Goal: Task Accomplishment & Management: Manage account settings

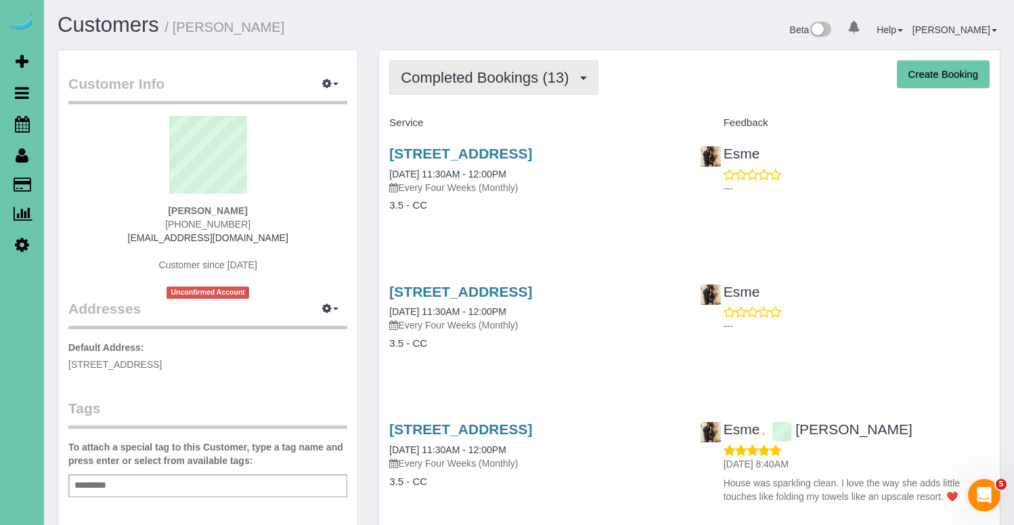
click at [483, 72] on span "Completed Bookings (13)" at bounding box center [488, 77] width 175 height 17
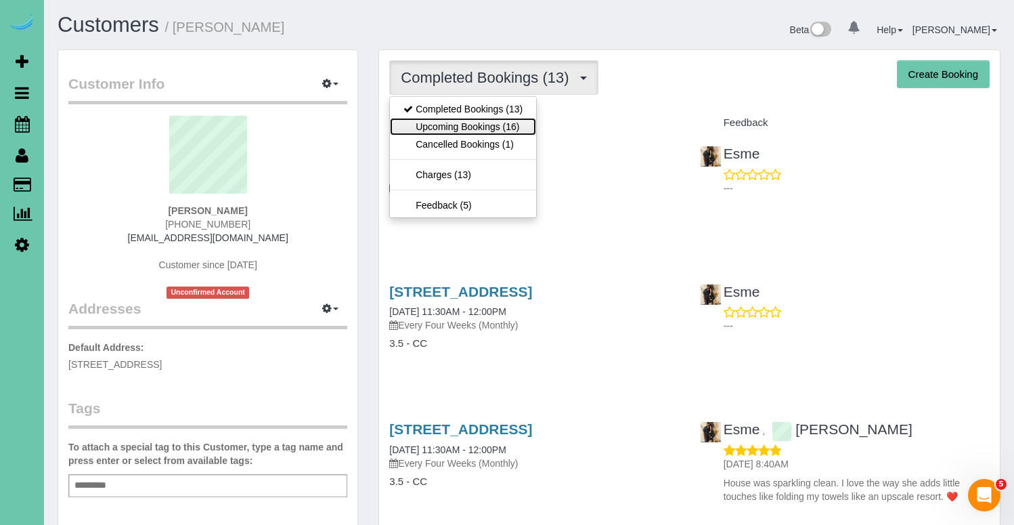
click at [473, 124] on link "Upcoming Bookings (16)" at bounding box center [463, 127] width 146 height 18
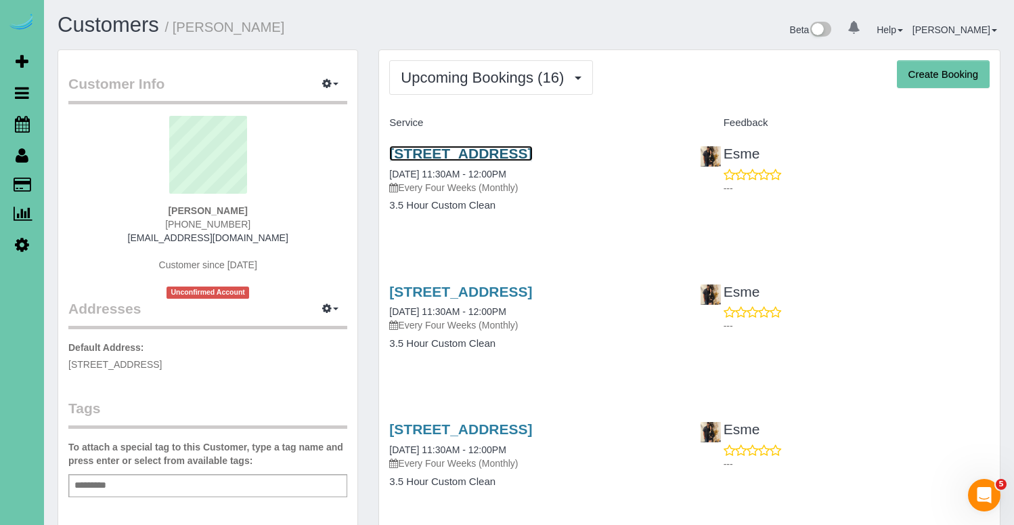
click at [466, 156] on link "[STREET_ADDRESS]" at bounding box center [460, 154] width 143 height 16
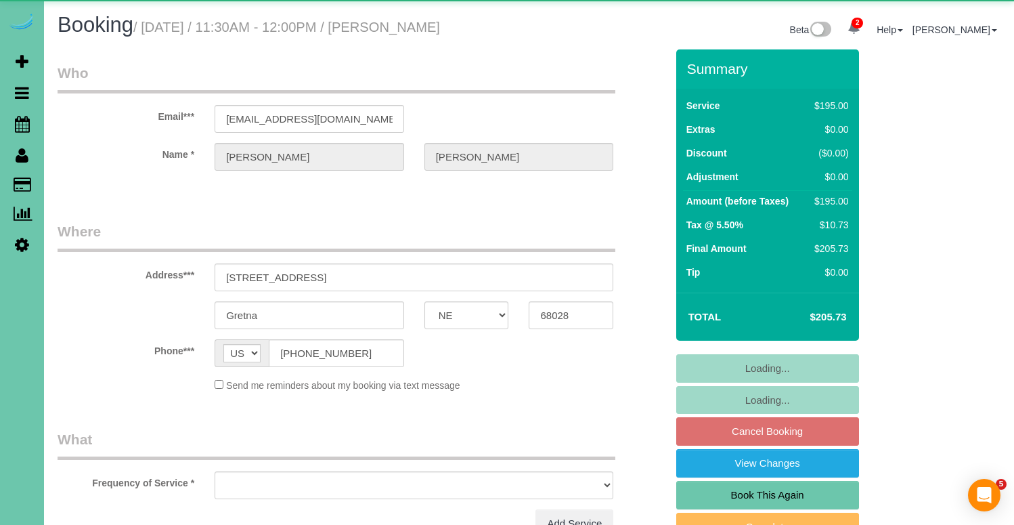
select select "NE"
select select "object:708"
select select "number:35"
select select "number:41"
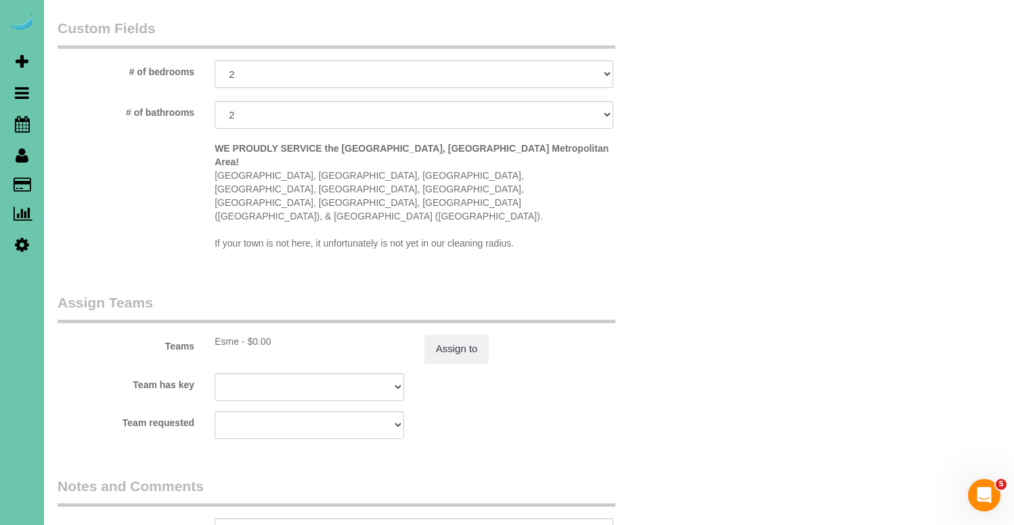
scroll to position [1213, 0]
